Goal: Share content: Distribute website content to other platforms or users

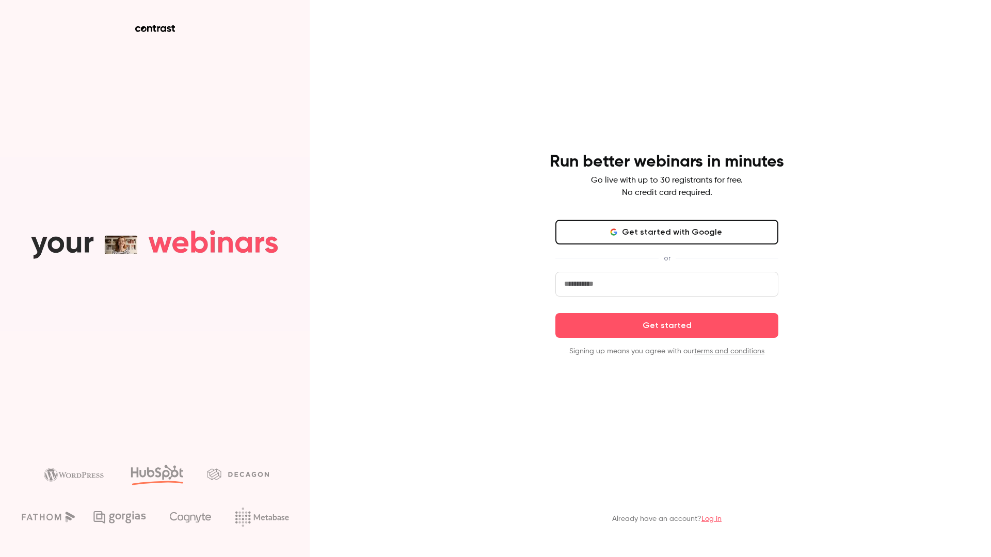
click at [618, 238] on button "Get started with Google" at bounding box center [666, 232] width 223 height 25
click at [660, 236] on button "Get started with Google" at bounding box center [666, 232] width 223 height 25
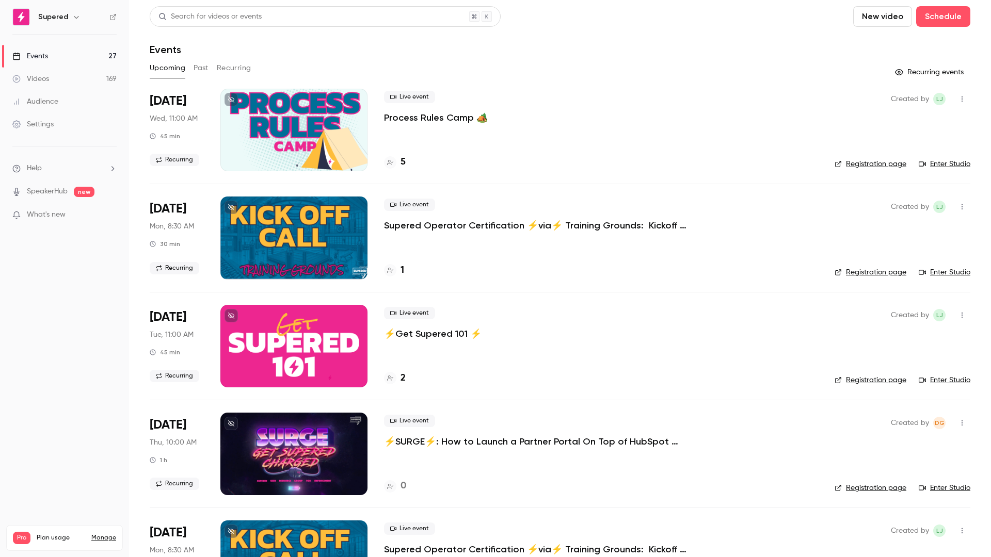
click at [194, 63] on button "Past" at bounding box center [201, 68] width 15 height 17
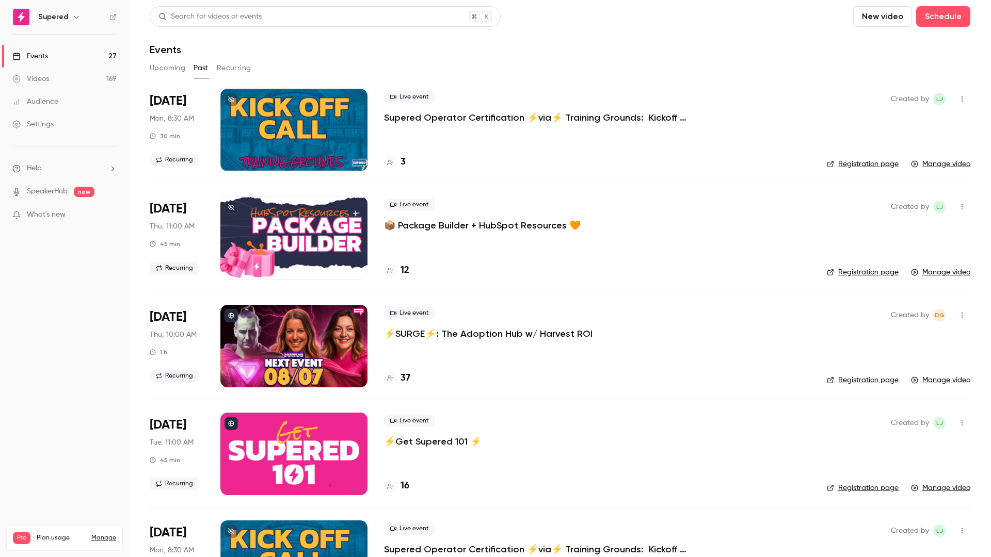
click at [467, 329] on p "⚡️SURGE⚡️: The Adoption Hub w/ Harvest ROI" at bounding box center [488, 334] width 209 height 12
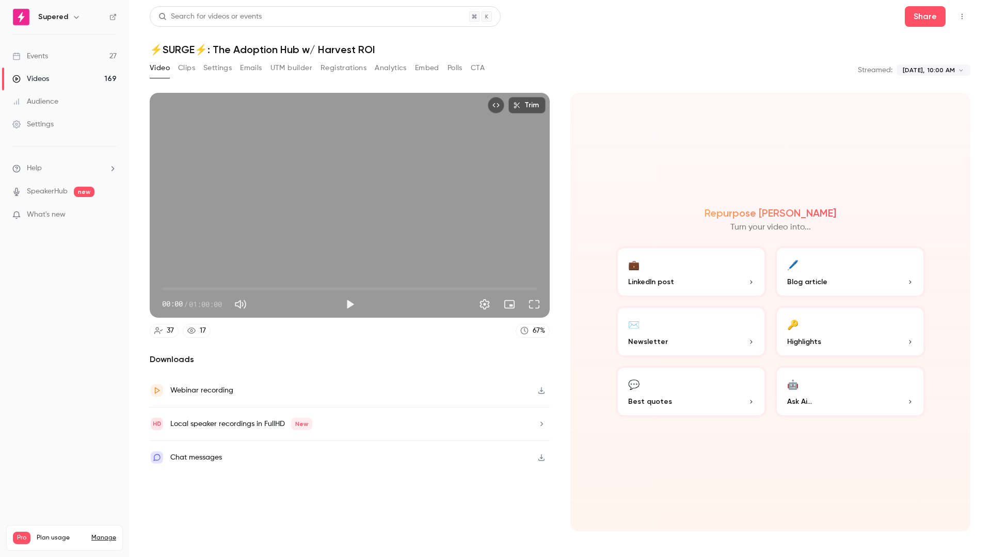
click at [331, 64] on button "Registrations" at bounding box center [344, 68] width 46 height 17
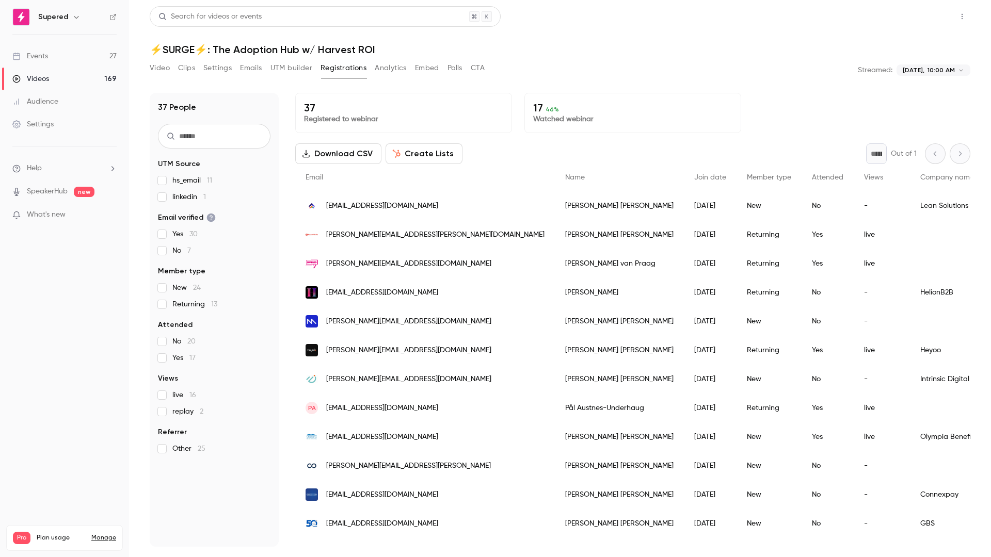
click at [927, 13] on button "Share" at bounding box center [925, 16] width 41 height 21
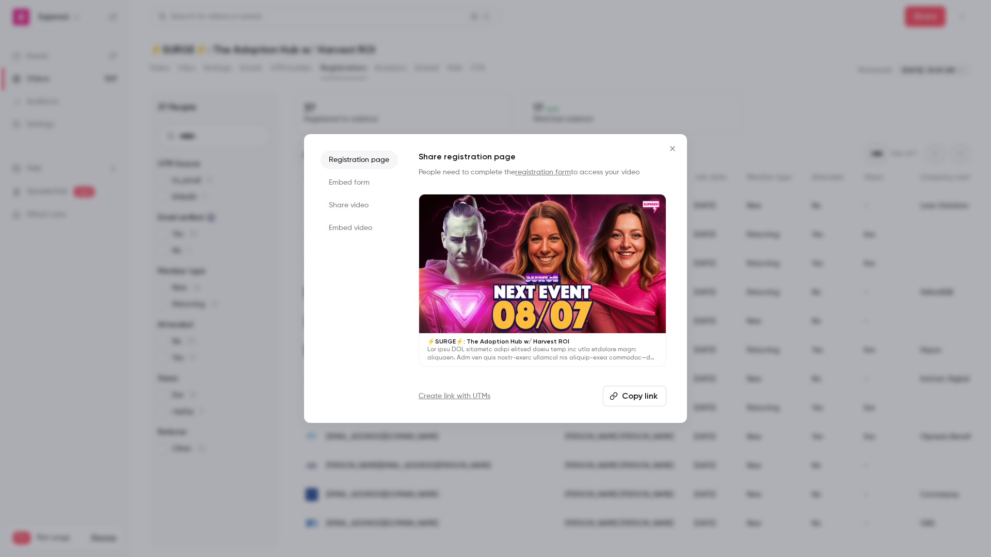
click at [752, 42] on div at bounding box center [495, 278] width 991 height 557
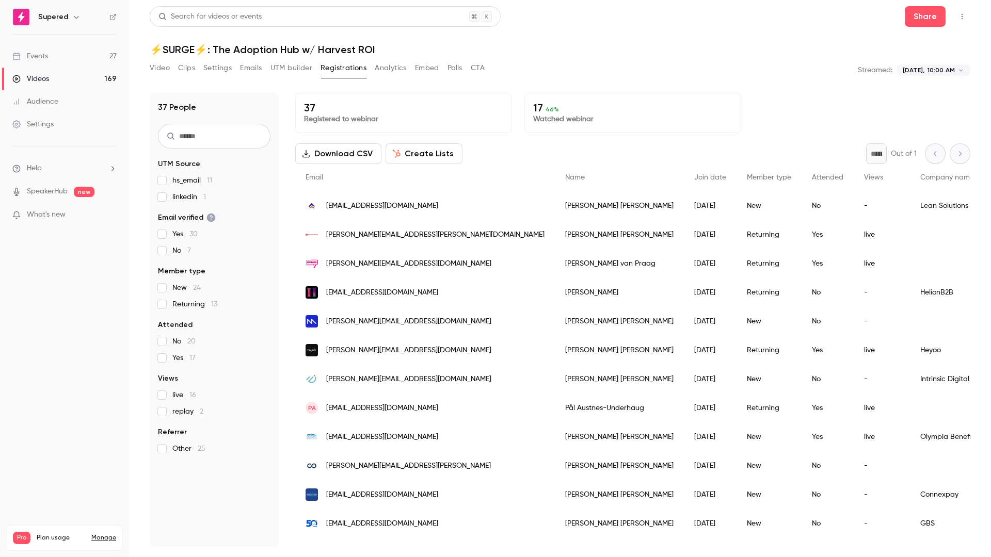
click at [338, 158] on button "Download CSV" at bounding box center [338, 153] width 86 height 21
click at [933, 11] on button "Share" at bounding box center [925, 16] width 41 height 21
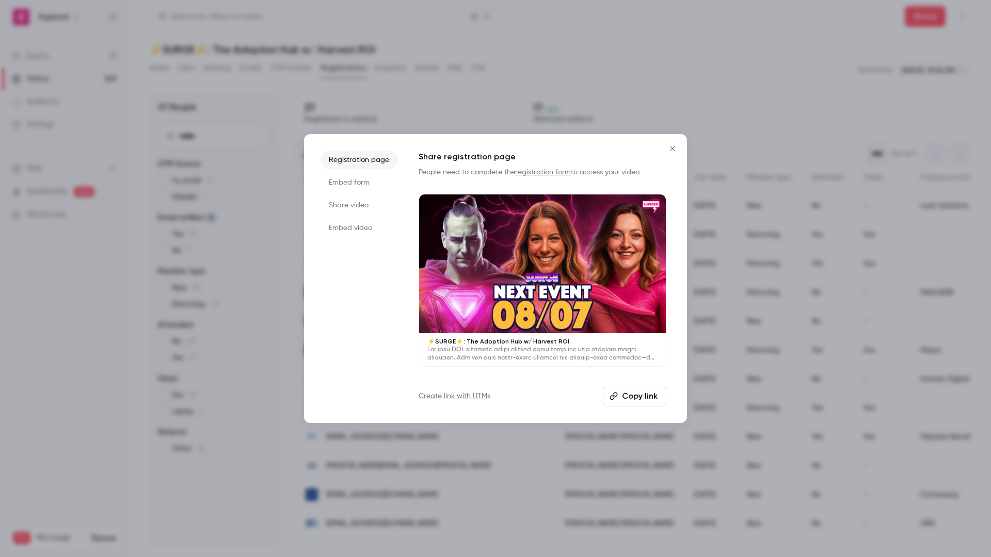
click at [353, 206] on li "Share video" at bounding box center [359, 205] width 77 height 19
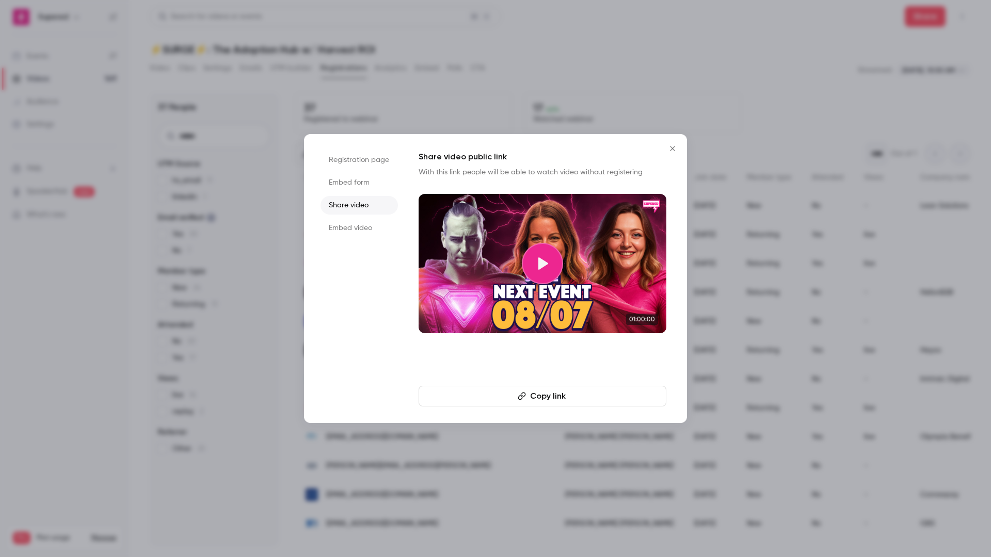
click at [550, 397] on button "Copy link" at bounding box center [543, 396] width 248 height 21
click at [675, 145] on icon "Close" at bounding box center [672, 149] width 12 height 8
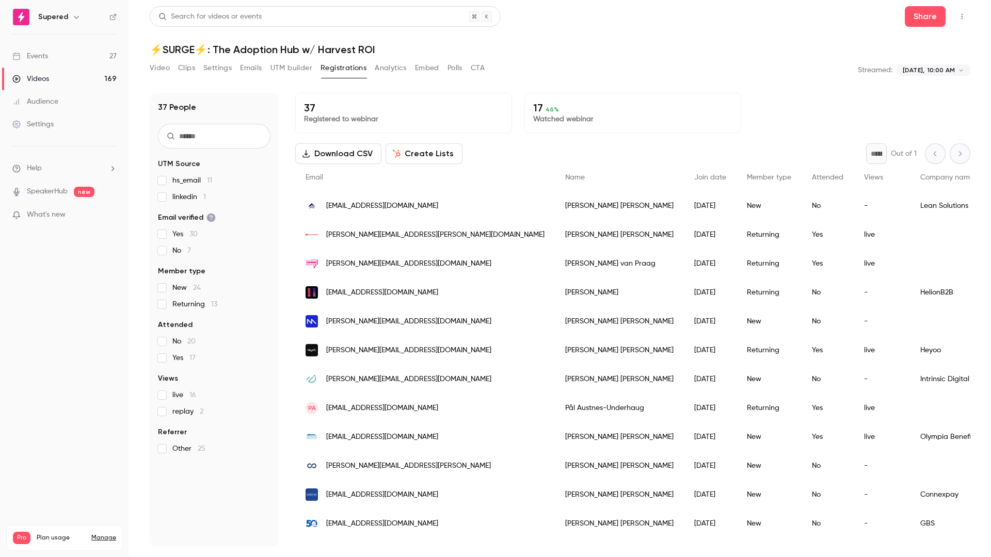
click at [969, 13] on button "Top Bar Actions" at bounding box center [962, 16] width 17 height 17
click at [730, 70] on div at bounding box center [495, 278] width 991 height 557
click at [924, 14] on button "Share" at bounding box center [925, 16] width 41 height 21
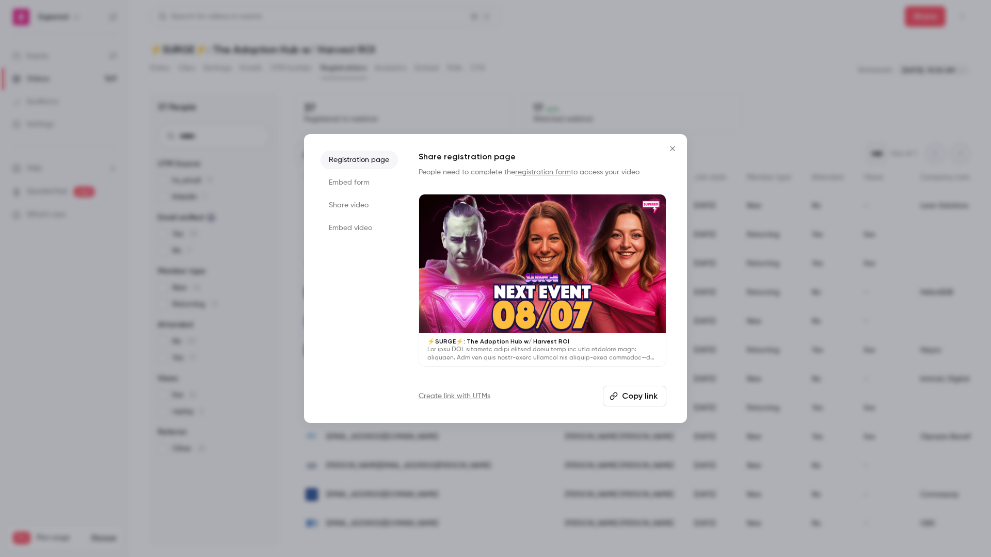
click at [359, 200] on li "Share video" at bounding box center [359, 205] width 77 height 19
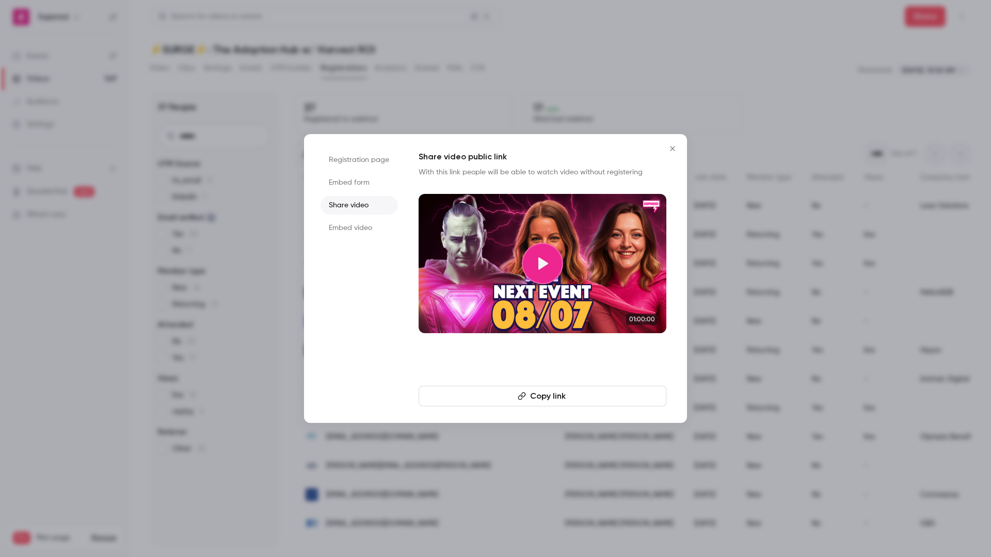
click at [671, 146] on icon "Close" at bounding box center [672, 149] width 12 height 8
